Goal: Transaction & Acquisition: Purchase product/service

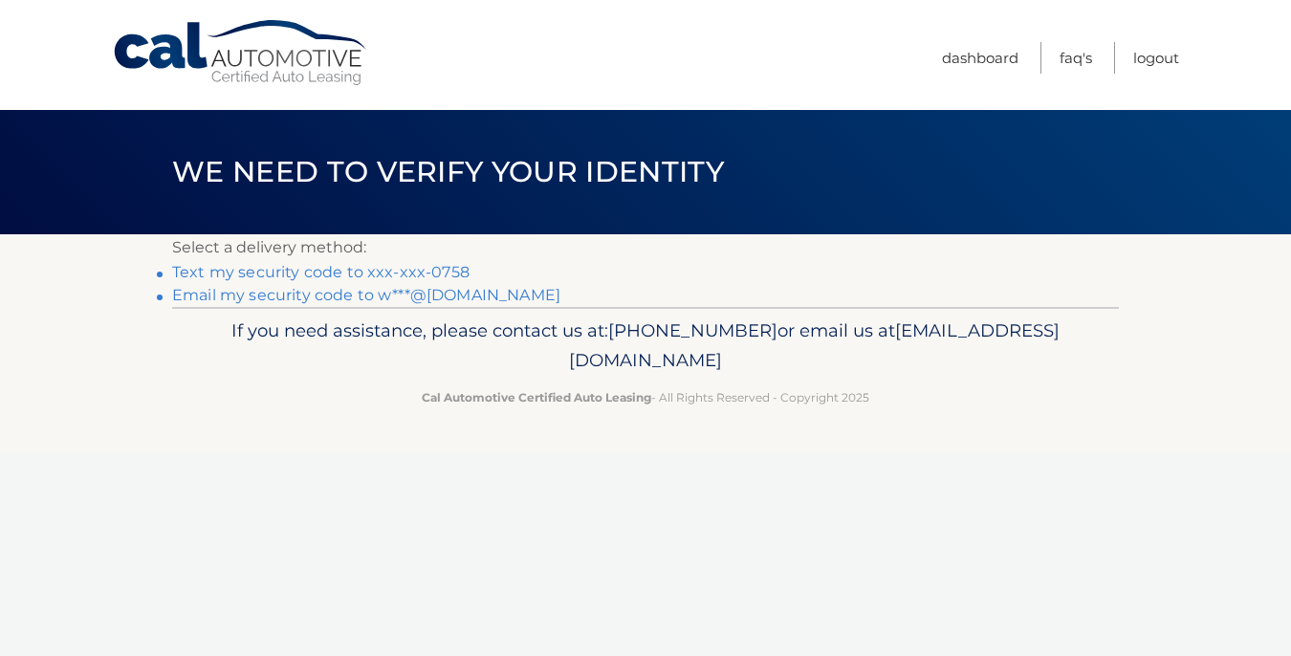
click at [406, 273] on link "Text my security code to xxx-xxx-0758" at bounding box center [320, 272] width 297 height 18
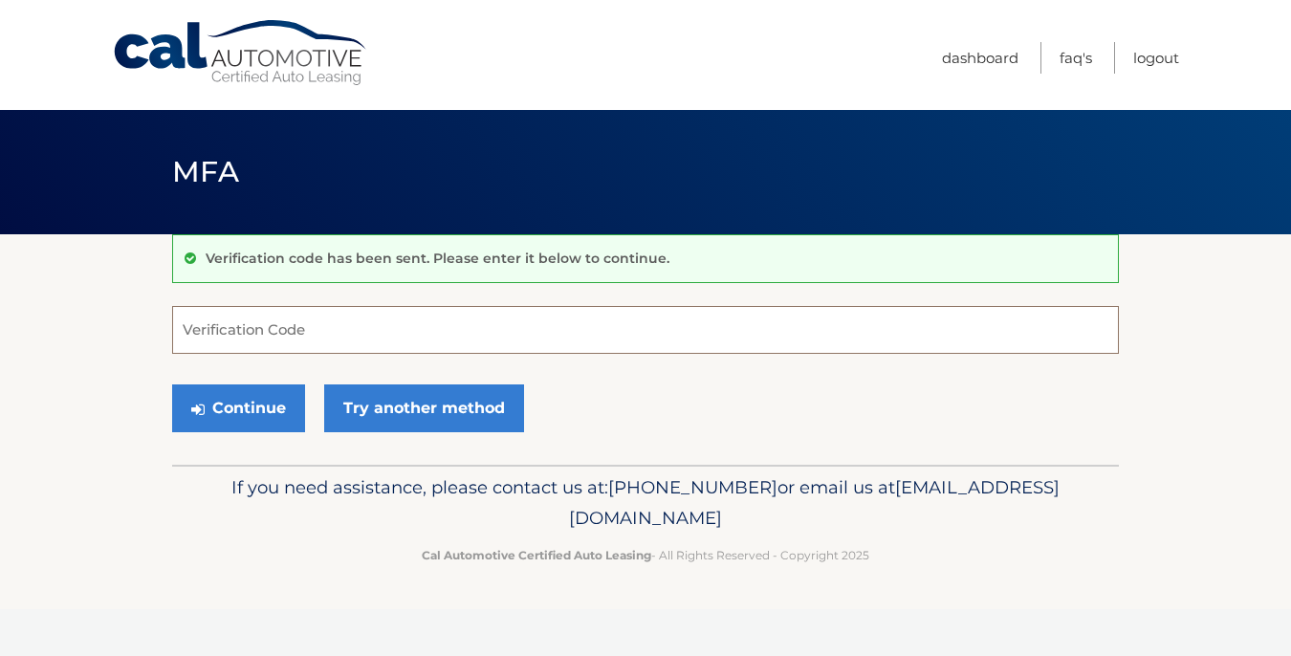
click at [297, 335] on input "Verification Code" at bounding box center [645, 330] width 947 height 48
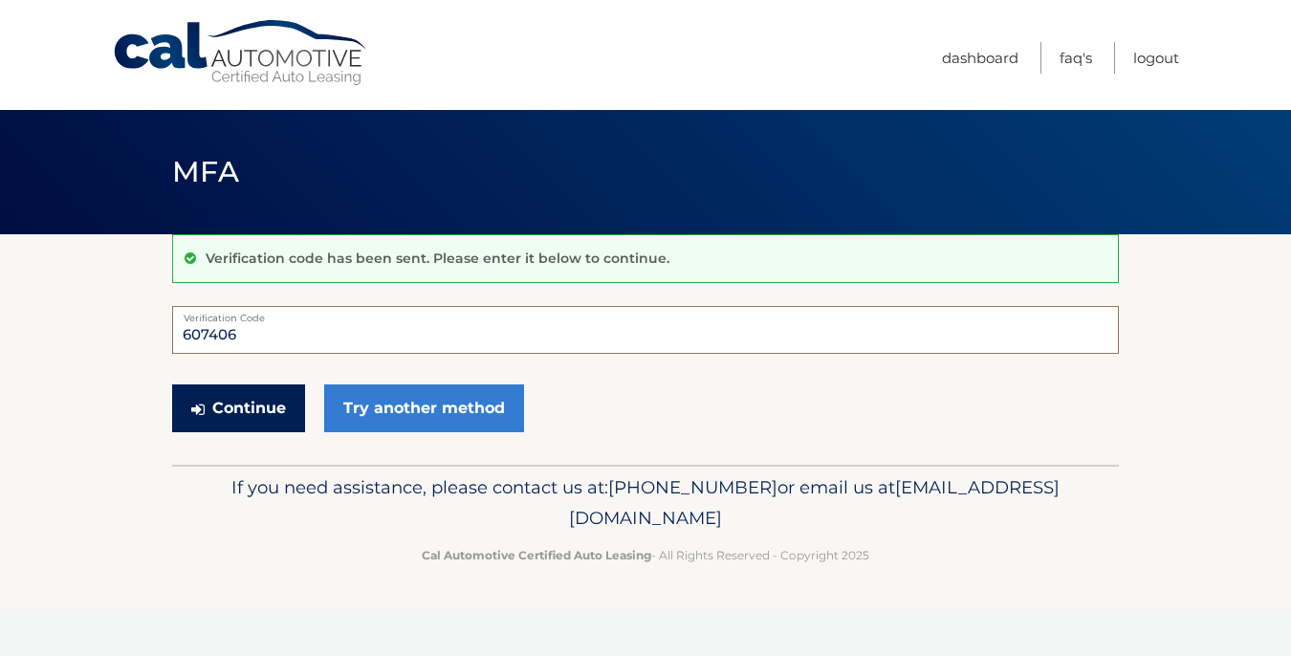
type input "607406"
click at [226, 413] on button "Continue" at bounding box center [238, 408] width 133 height 48
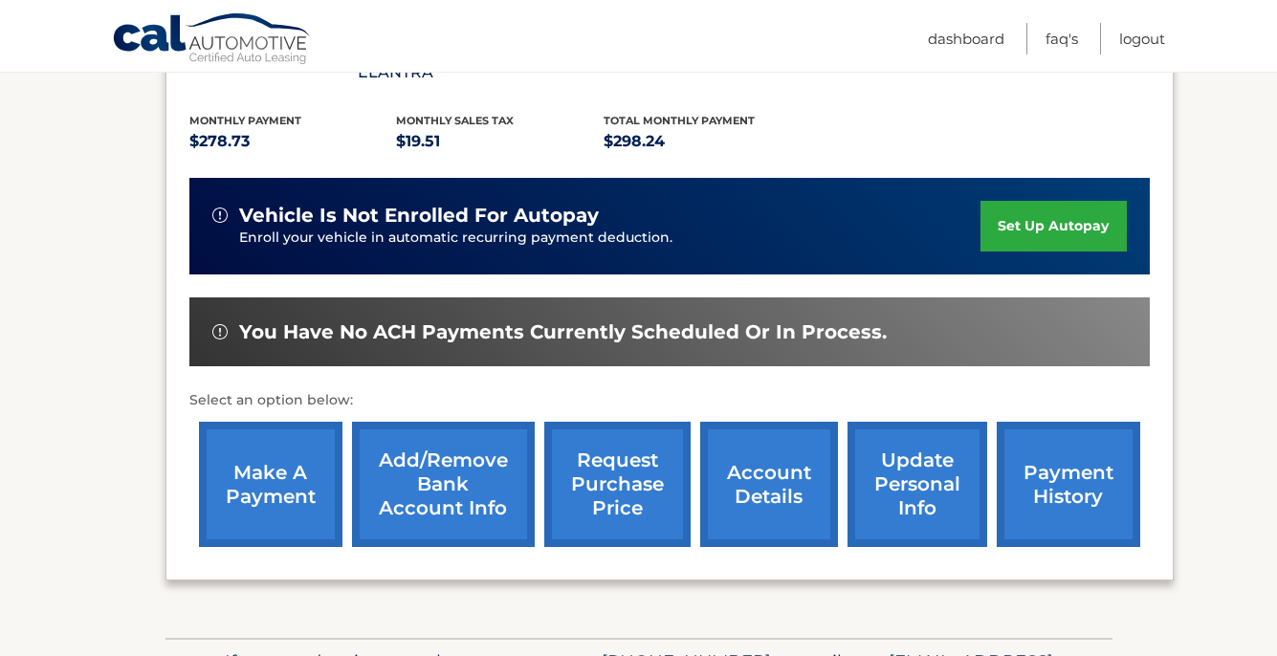
scroll to position [406, 0]
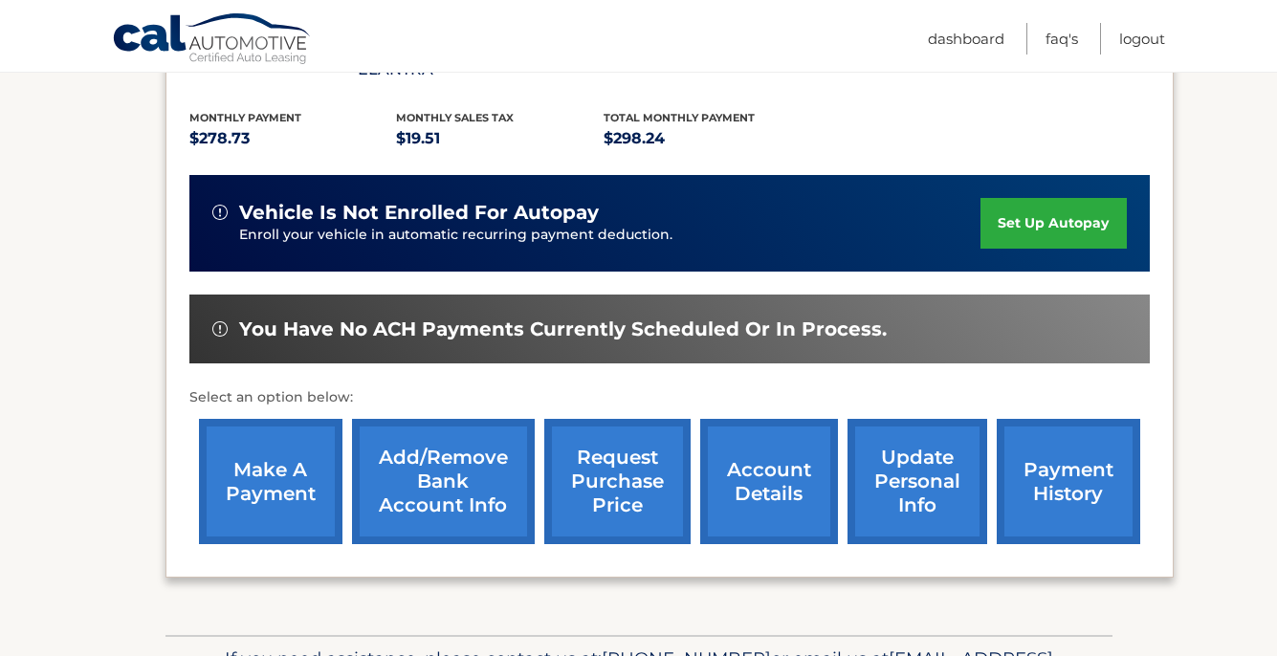
click at [262, 454] on link "make a payment" at bounding box center [270, 481] width 143 height 125
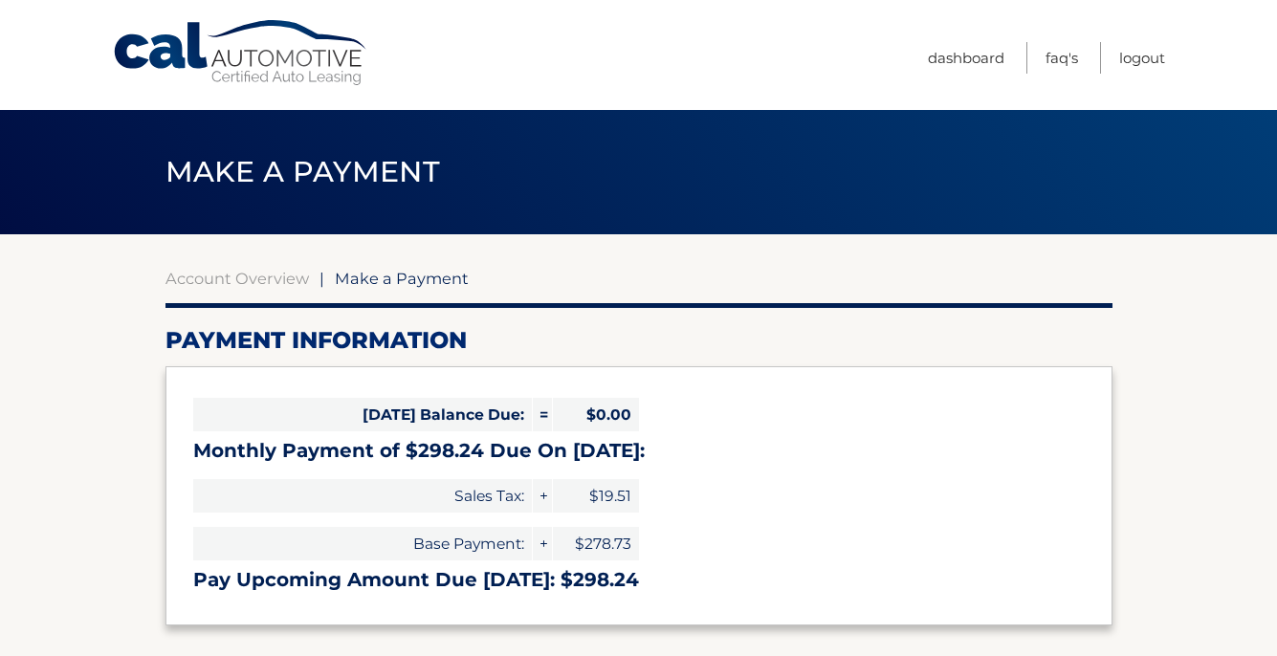
select select "NTlmYmU1M2MtMGVkOC00ZTU1LTg4YmItNjJkMDk4YTBmNzZh"
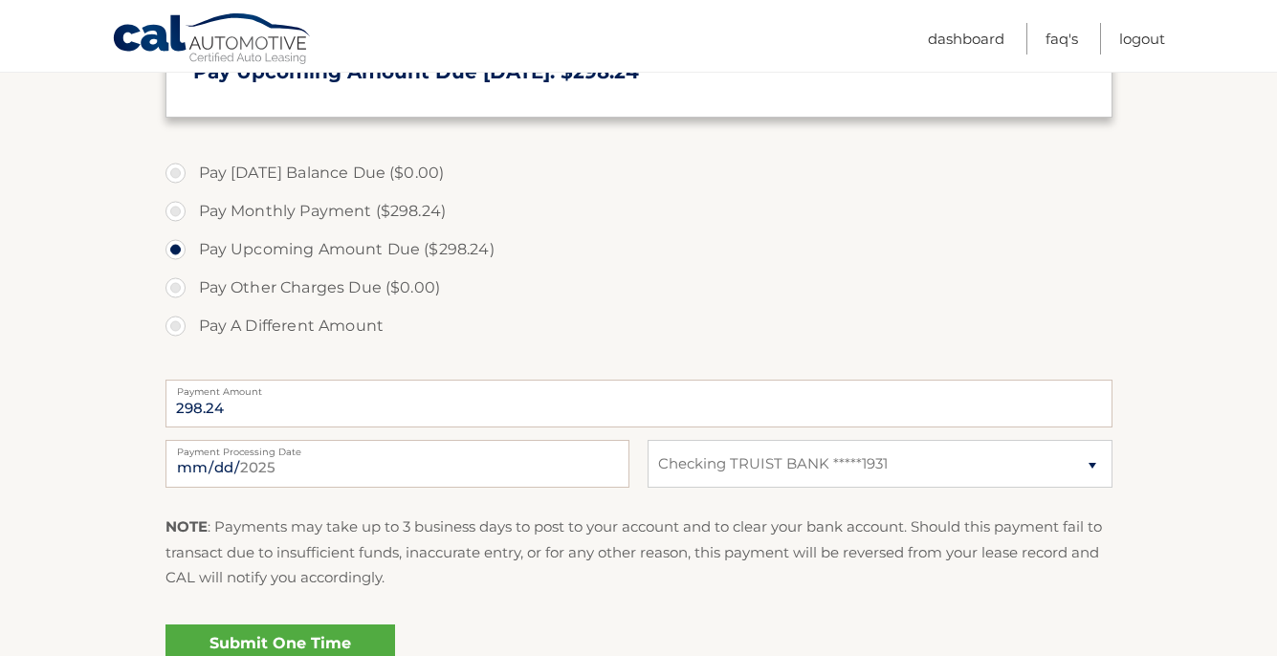
scroll to position [518, 0]
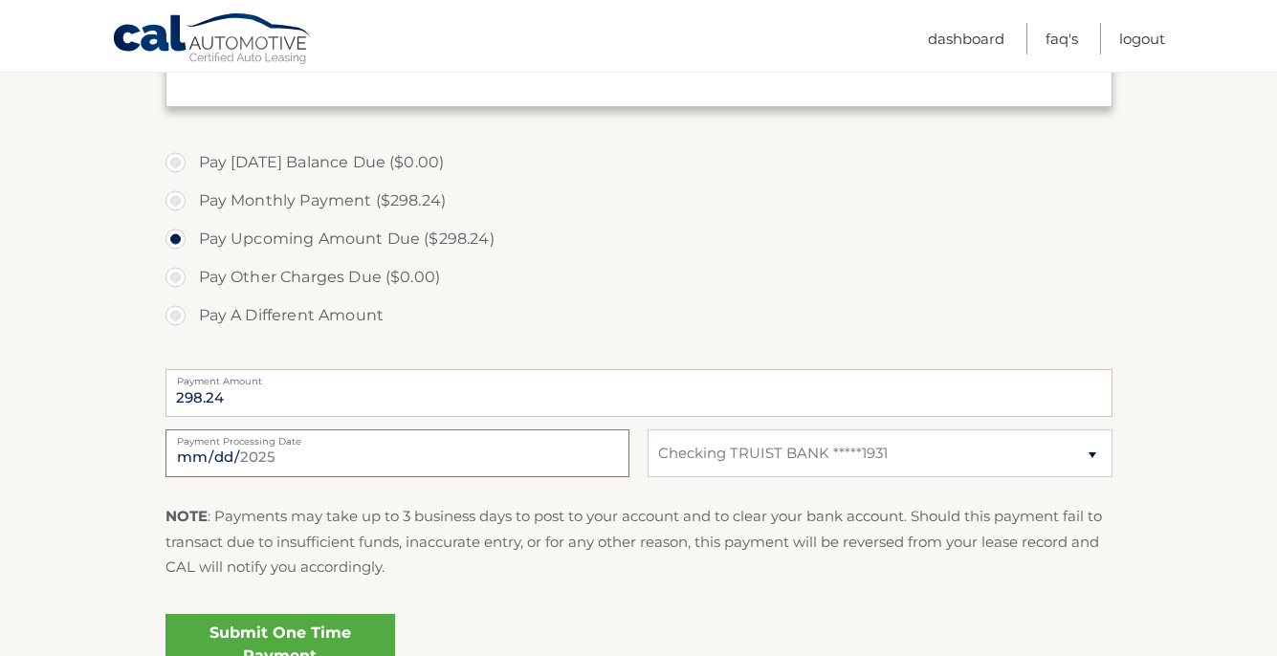
click at [252, 454] on input "2025-09-02" at bounding box center [397, 453] width 464 height 48
type input "2025-09-05"
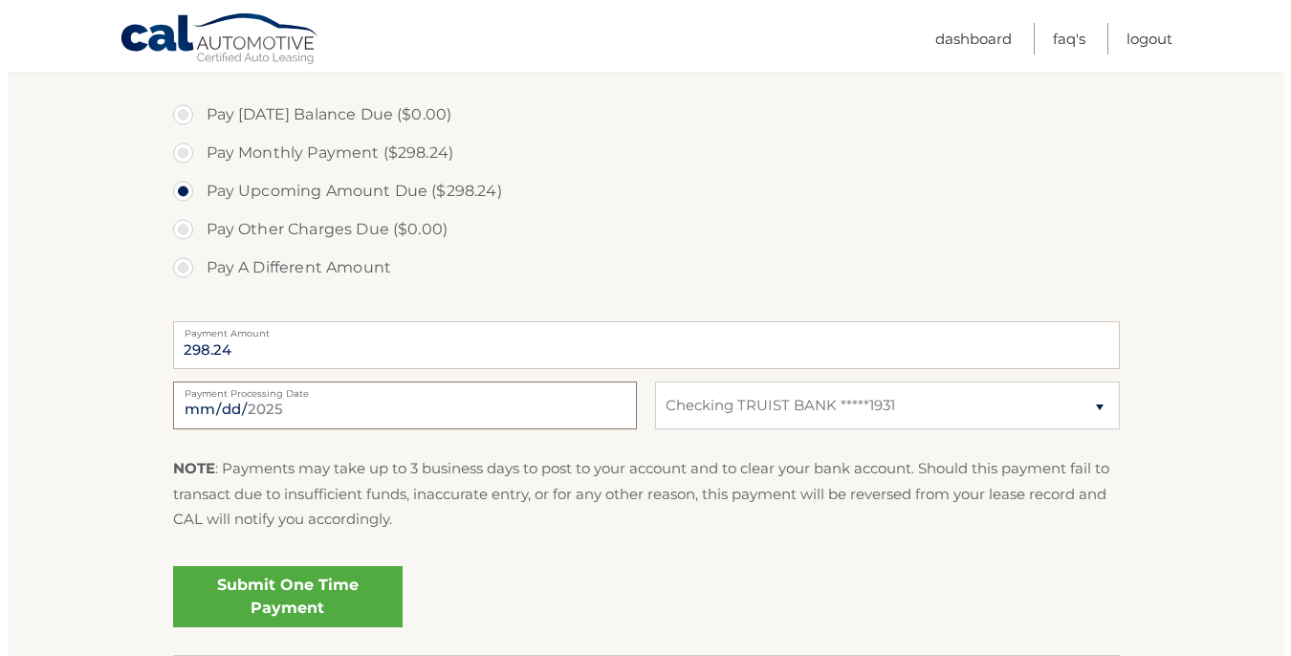
scroll to position [602, 0]
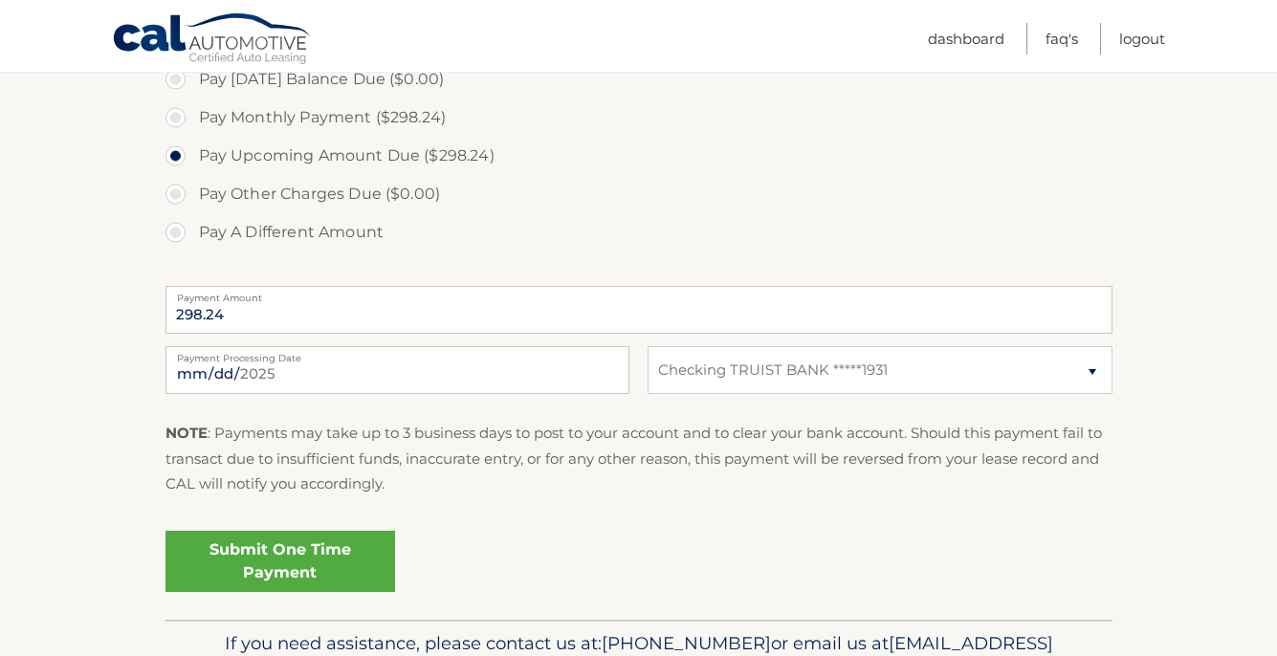
click at [274, 566] on link "Submit One Time Payment" at bounding box center [280, 561] width 230 height 61
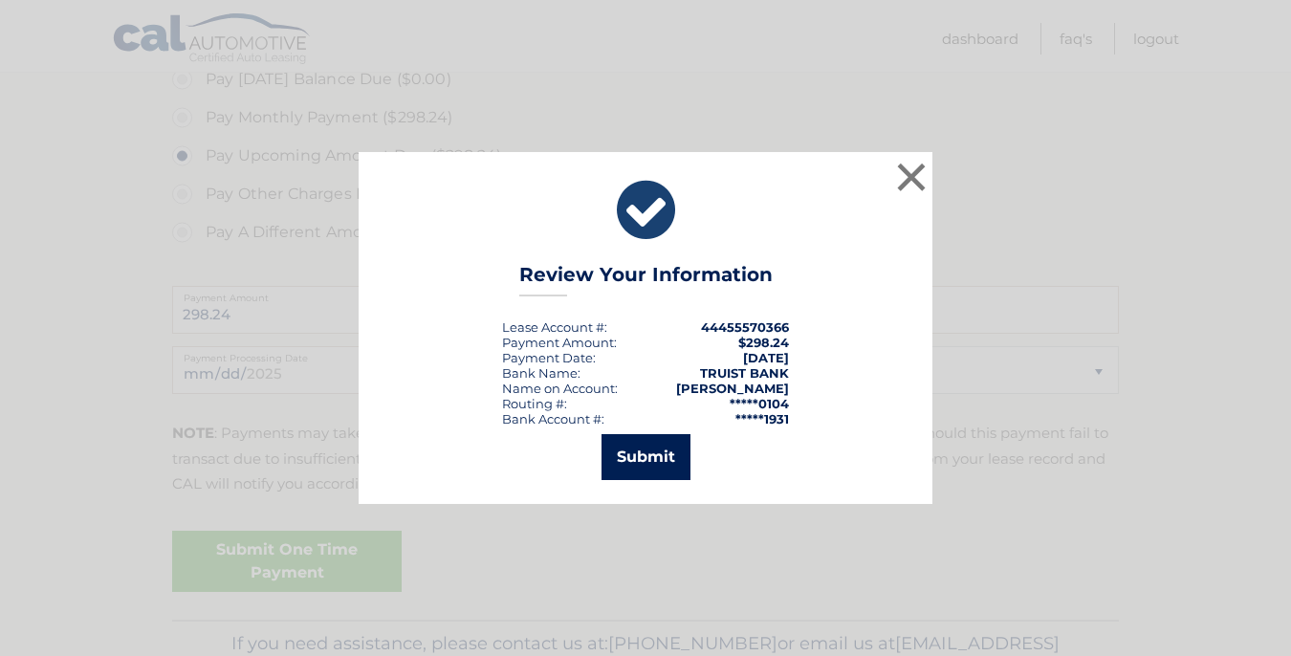
click at [625, 468] on button "Submit" at bounding box center [646, 457] width 89 height 46
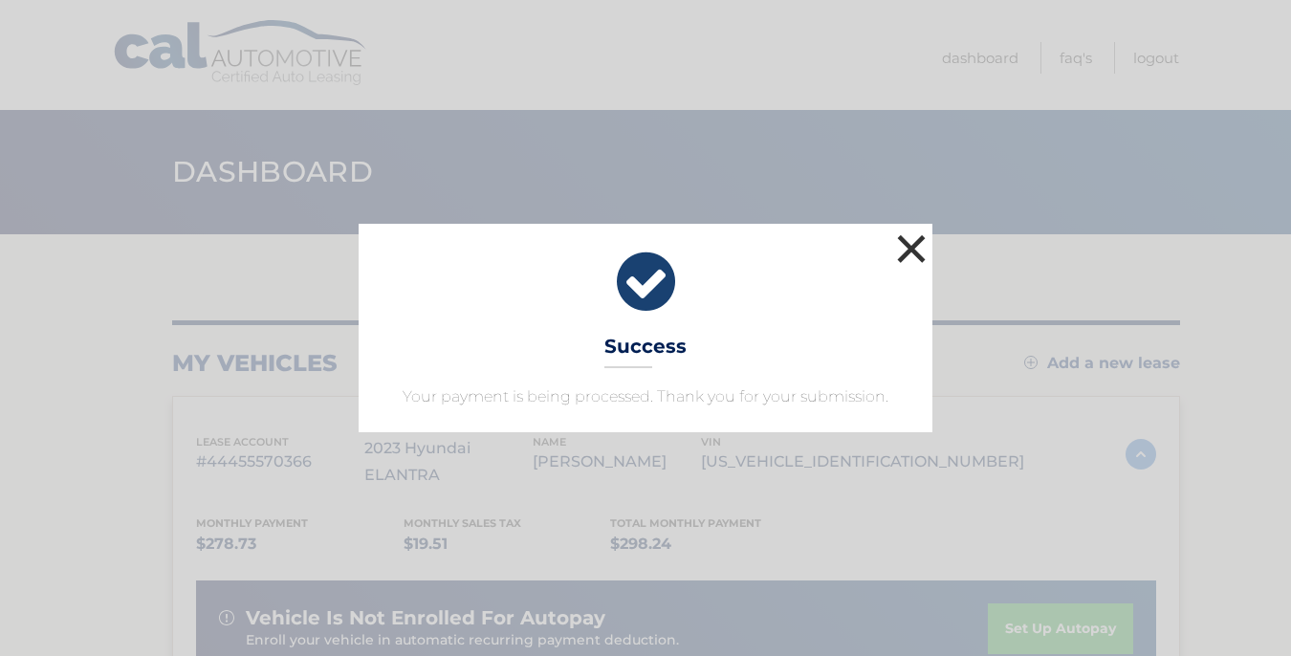
click at [912, 246] on button "×" at bounding box center [911, 249] width 38 height 38
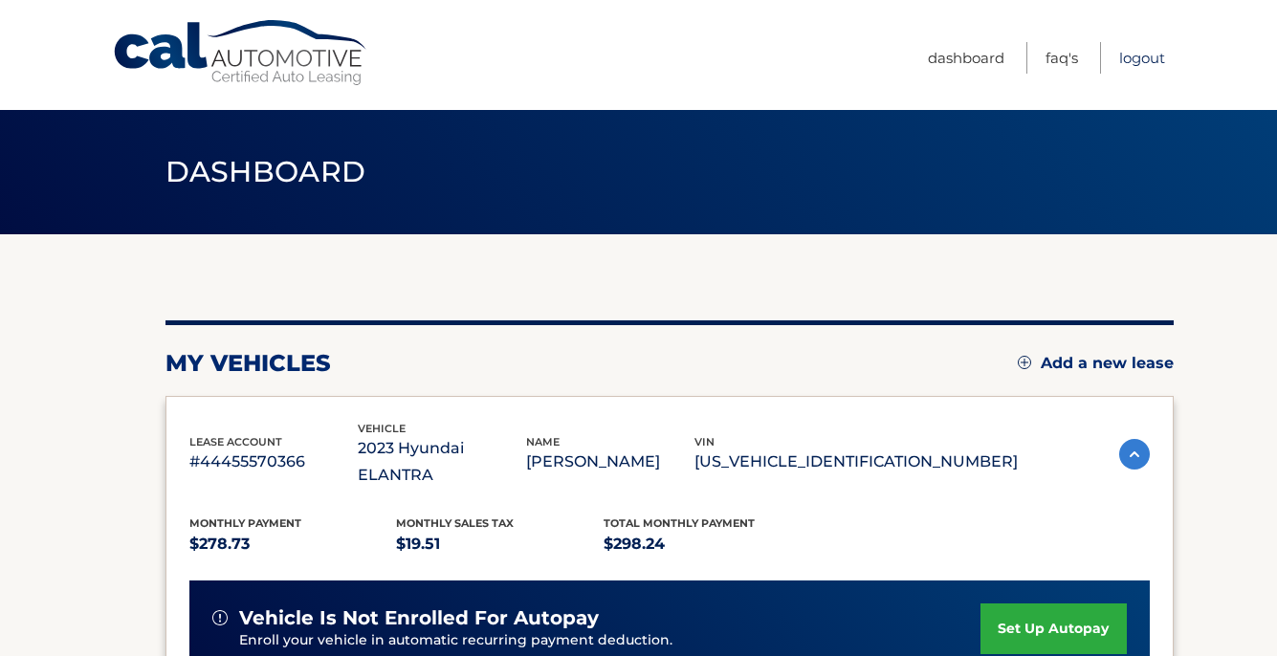
click at [1144, 64] on link "Logout" at bounding box center [1142, 58] width 46 height 32
